Goal: Task Accomplishment & Management: Use online tool/utility

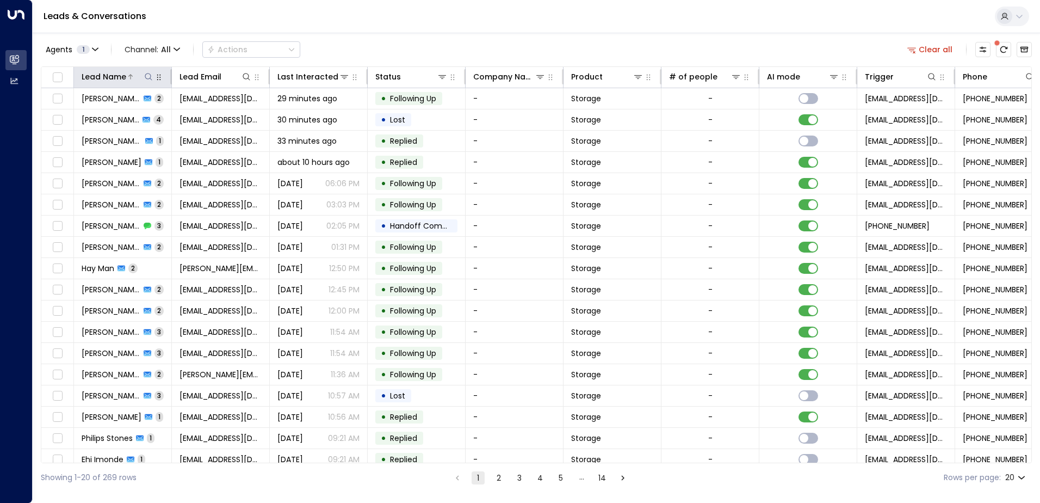
click at [147, 76] on icon at bounding box center [148, 76] width 9 height 9
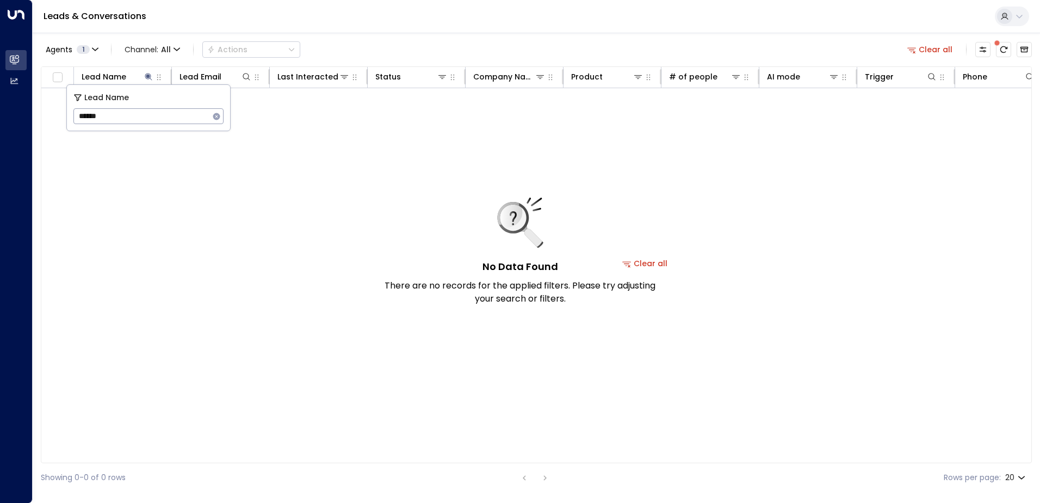
type input "******"
click at [216, 116] on icon "button" at bounding box center [216, 116] width 9 height 9
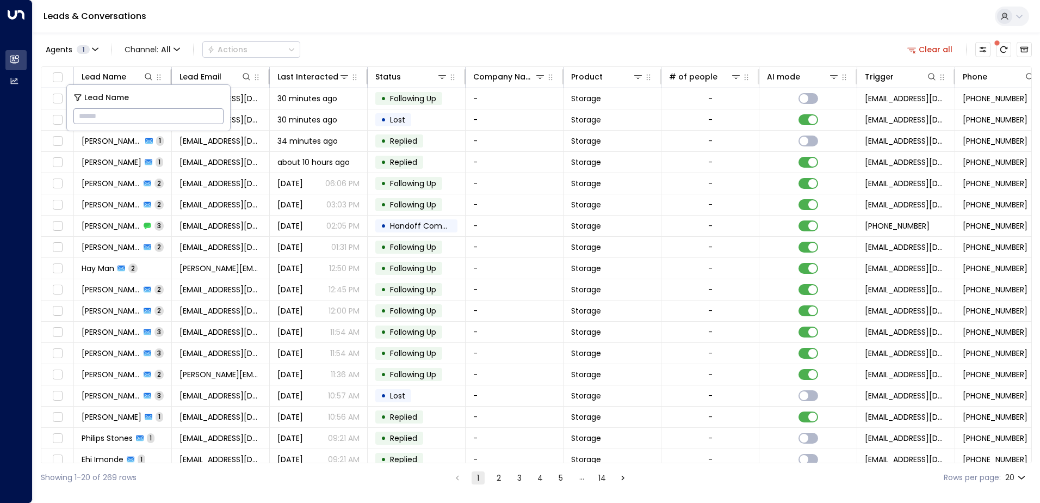
click at [107, 116] on input "text" at bounding box center [148, 116] width 150 height 20
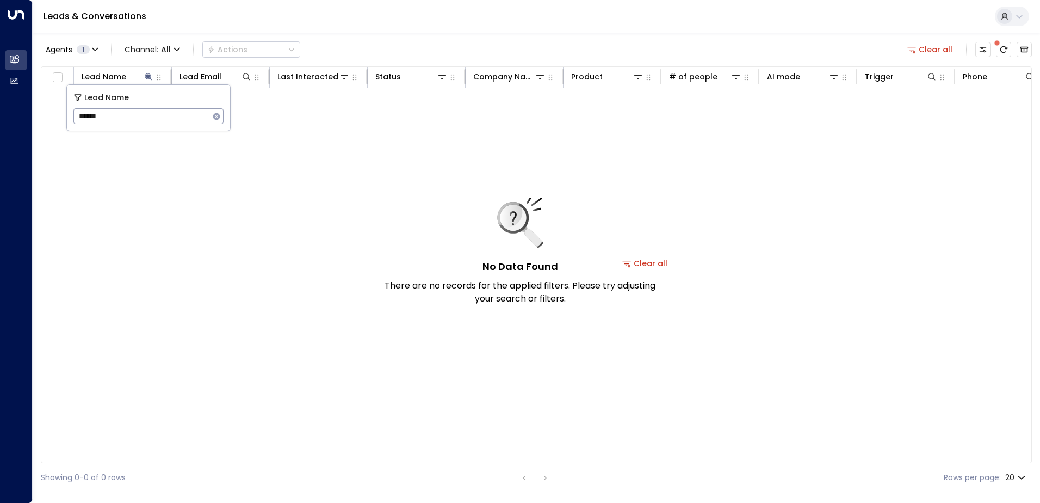
type input "******"
click at [215, 116] on icon "button" at bounding box center [216, 116] width 7 height 7
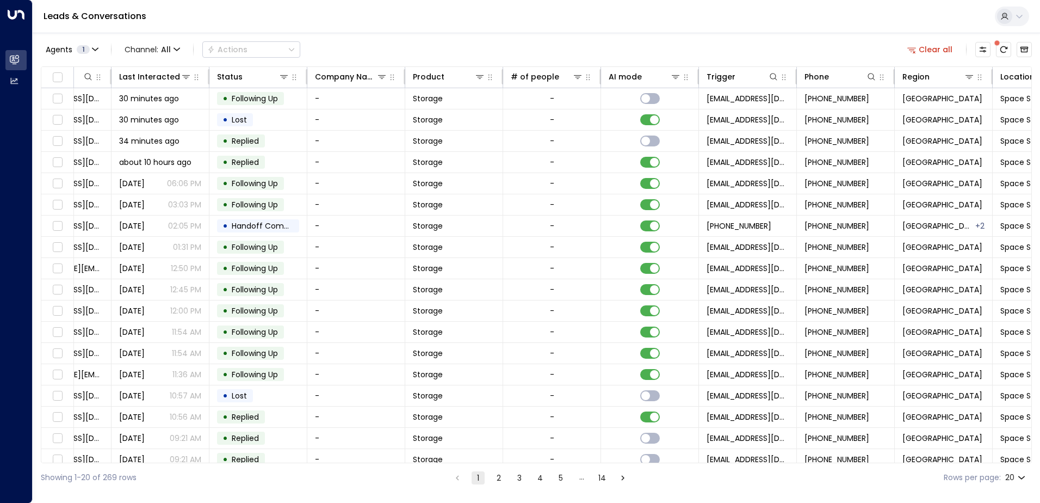
scroll to position [0, 222]
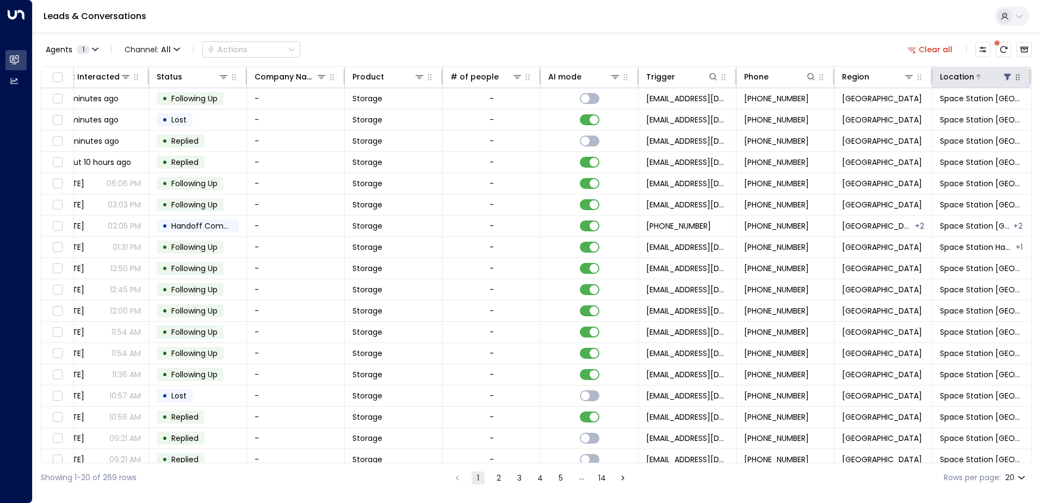
click at [985, 76] on div at bounding box center [994, 76] width 39 height 11
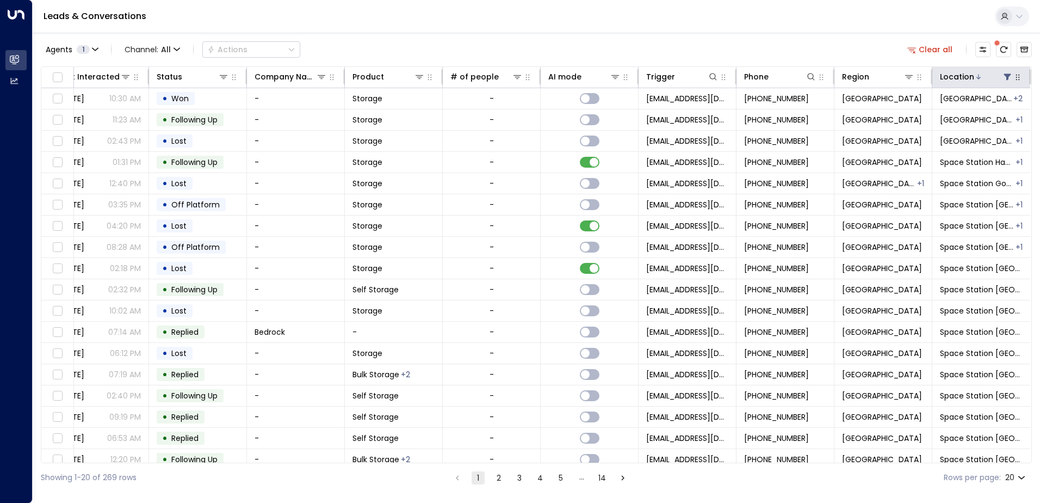
click at [983, 72] on div at bounding box center [994, 76] width 39 height 11
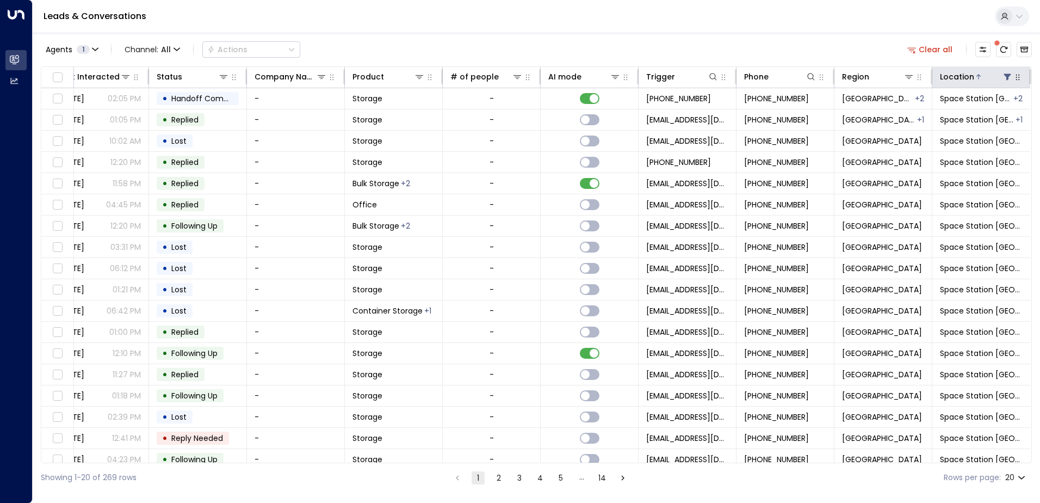
click at [1004, 75] on icon at bounding box center [1007, 77] width 7 height 7
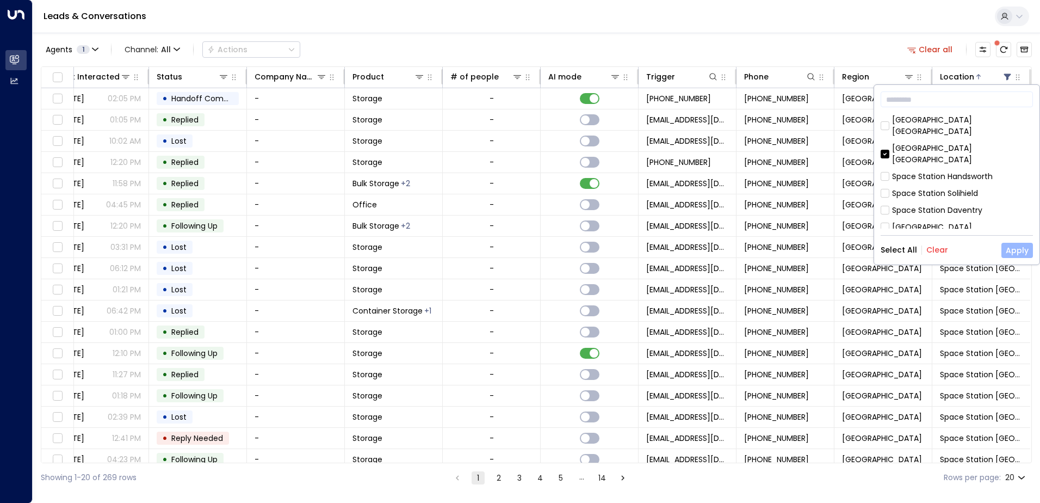
click at [1022, 247] on button "Apply" at bounding box center [1018, 250] width 32 height 15
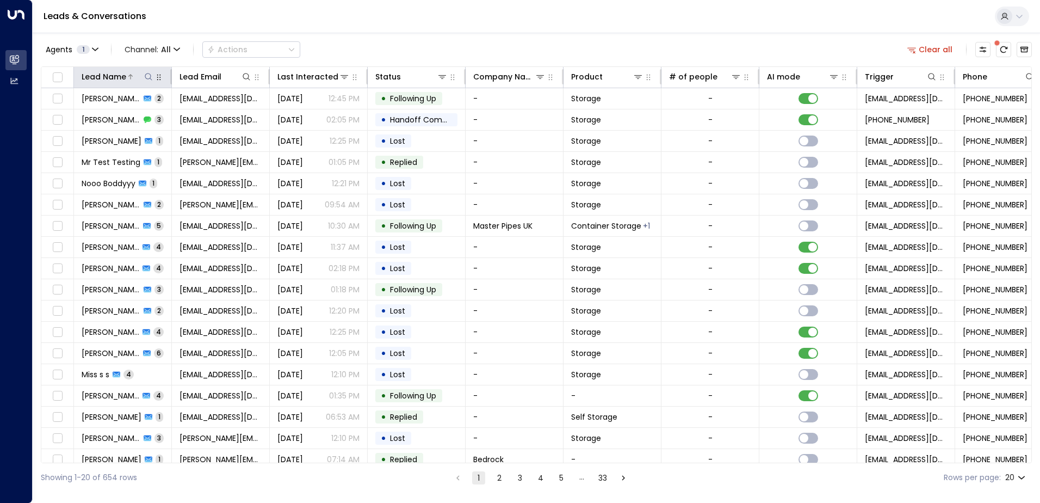
click at [151, 77] on icon at bounding box center [148, 76] width 7 height 7
type input "******"
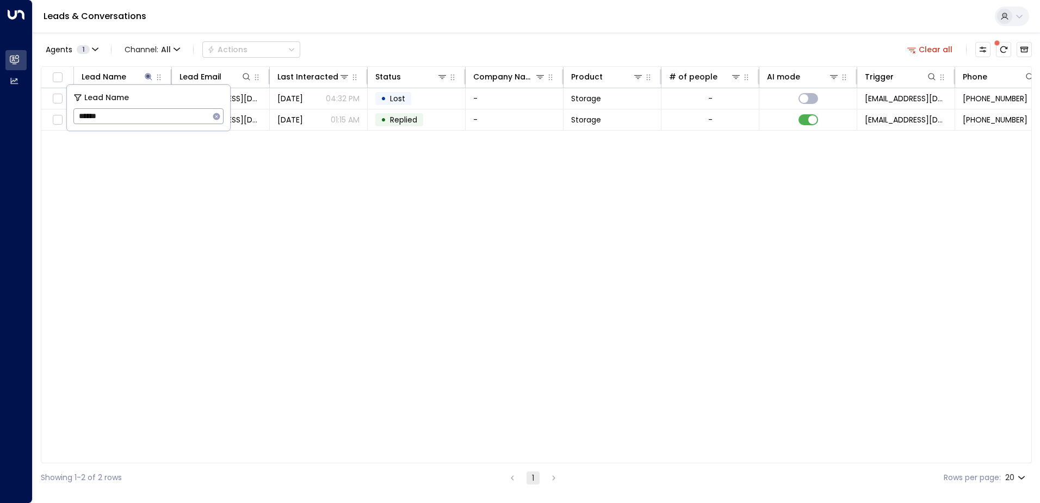
click at [132, 213] on div "Lead Name Lead Email Last Interacted Status Company Name Product # of people AI…" at bounding box center [536, 264] width 991 height 397
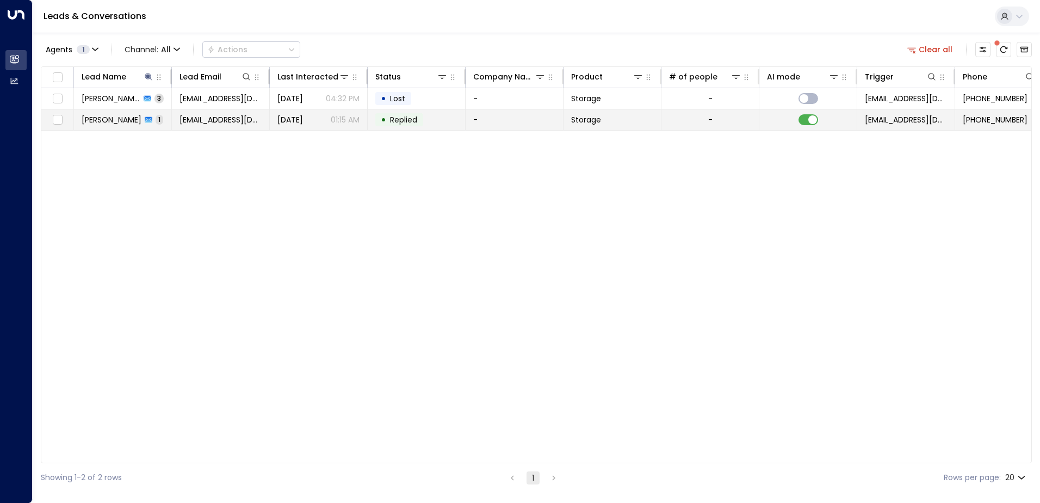
click at [127, 120] on span "[PERSON_NAME]" at bounding box center [112, 119] width 60 height 11
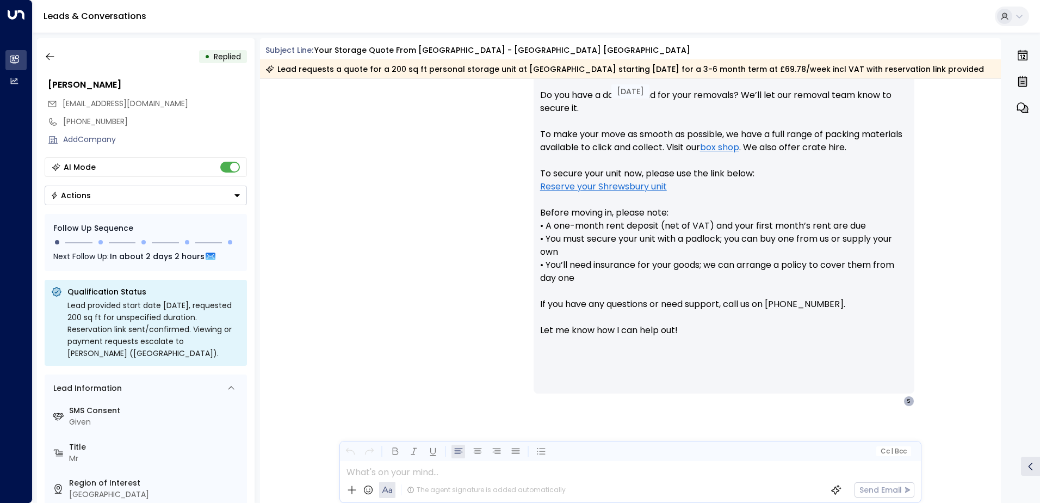
scroll to position [560, 0]
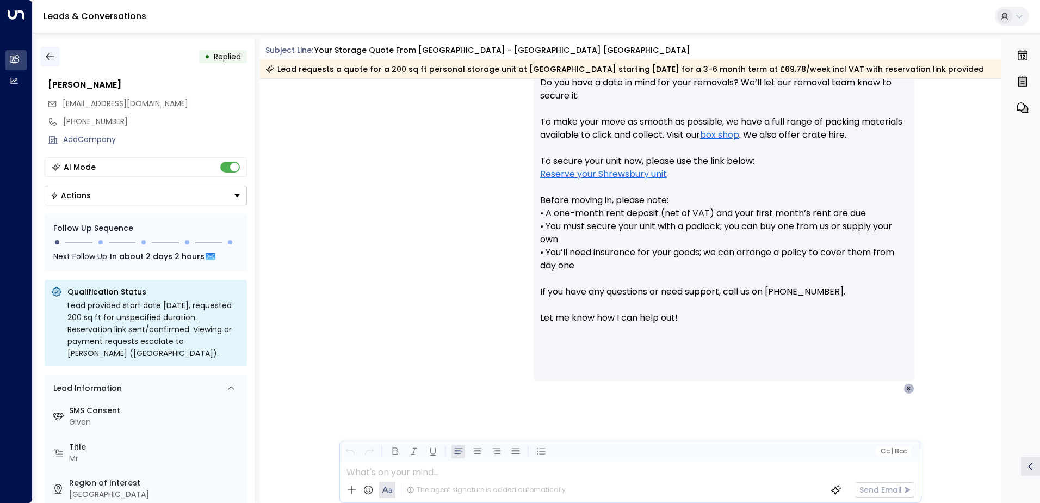
click at [53, 60] on icon "button" at bounding box center [50, 56] width 11 height 11
